Goal: Complete application form

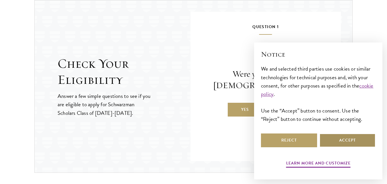
click at [355, 140] on button "Accept" at bounding box center [348, 140] width 56 height 14
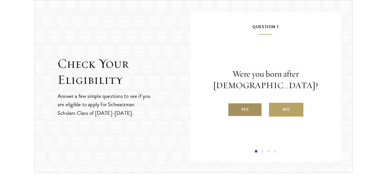
click at [238, 108] on label "Yes" at bounding box center [245, 110] width 34 height 14
click at [233, 108] on input "Yes" at bounding box center [230, 105] width 5 height 5
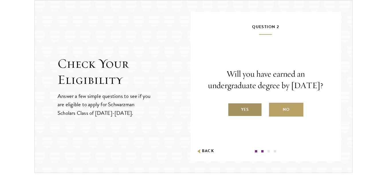
click at [247, 116] on label "Yes" at bounding box center [245, 110] width 34 height 14
click at [233, 108] on input "Yes" at bounding box center [230, 105] width 5 height 5
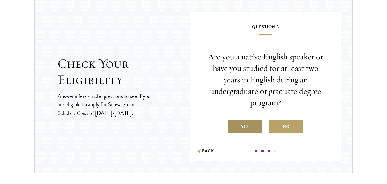
click at [246, 121] on label "Yes" at bounding box center [245, 127] width 34 height 14
click at [233, 121] on input "Yes" at bounding box center [230, 122] width 5 height 5
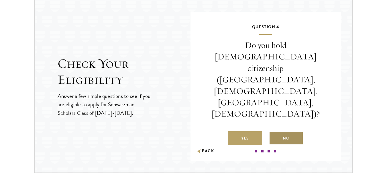
click at [296, 131] on label "No" at bounding box center [286, 138] width 34 height 14
click at [274, 132] on input "No" at bounding box center [271, 134] width 5 height 5
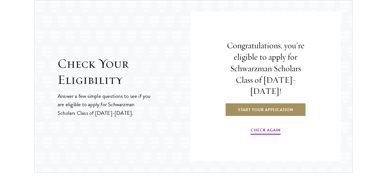
click at [287, 103] on link "Start Your Application" at bounding box center [265, 110] width 81 height 14
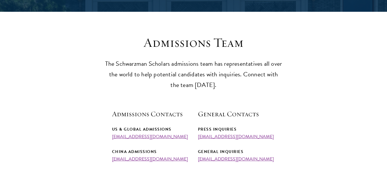
scroll to position [136, 0]
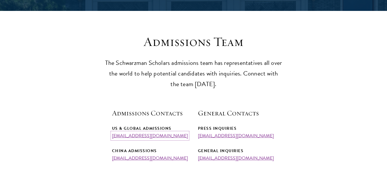
click at [165, 134] on link "[EMAIL_ADDRESS][DOMAIN_NAME]" at bounding box center [150, 135] width 76 height 7
click at [168, 135] on link "[EMAIL_ADDRESS][DOMAIN_NAME]" at bounding box center [150, 135] width 76 height 7
